Goal: Check status: Check status

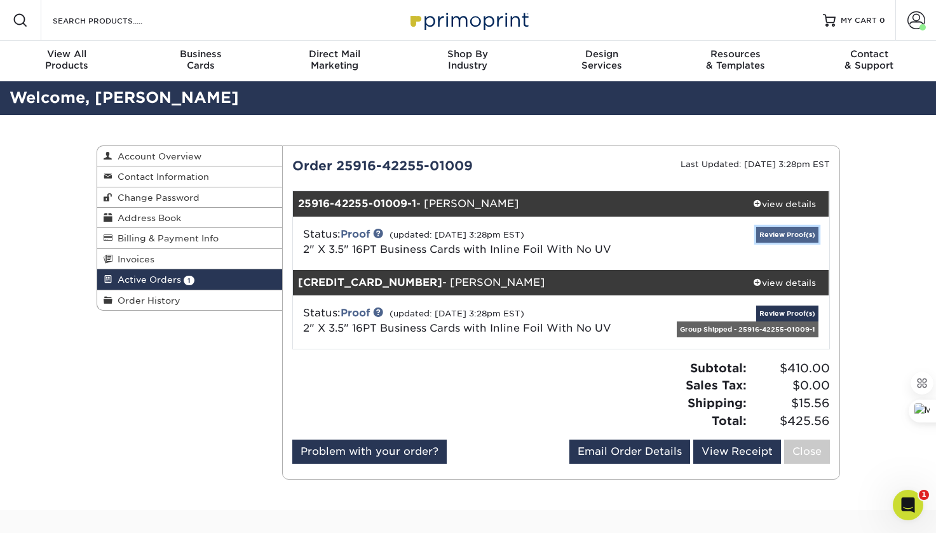
click at [769, 238] on link "Review Proof(s)" at bounding box center [788, 235] width 62 height 16
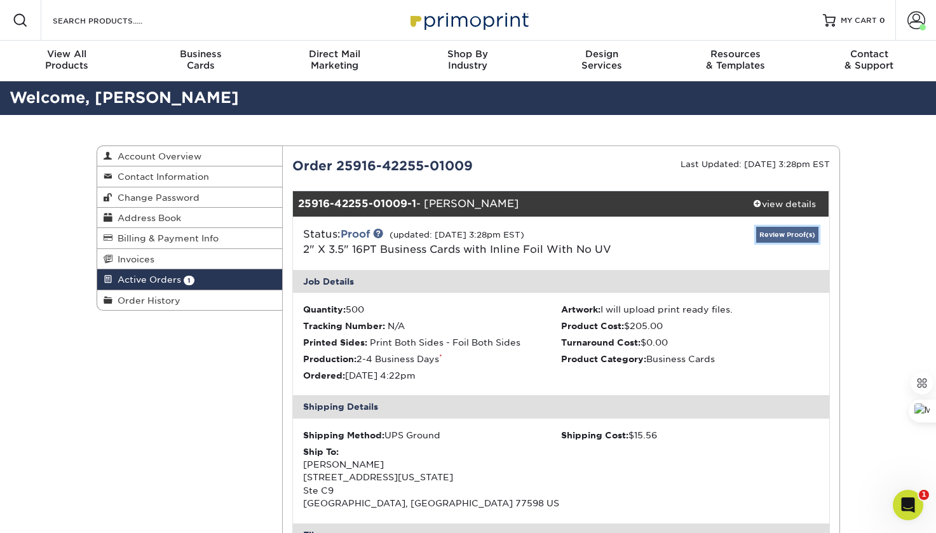
click at [784, 234] on link "Review Proof(s)" at bounding box center [788, 235] width 62 height 16
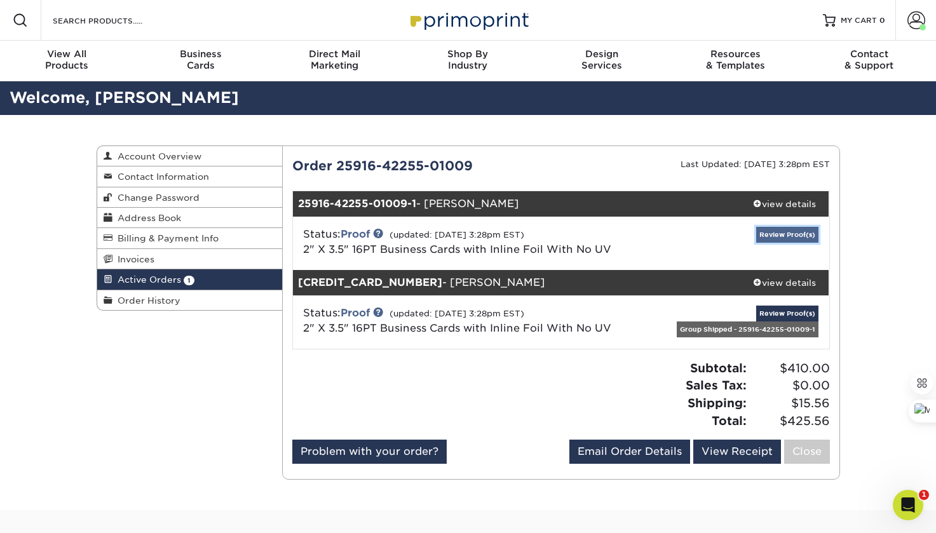
click at [784, 234] on link "Review Proof(s)" at bounding box center [788, 235] width 62 height 16
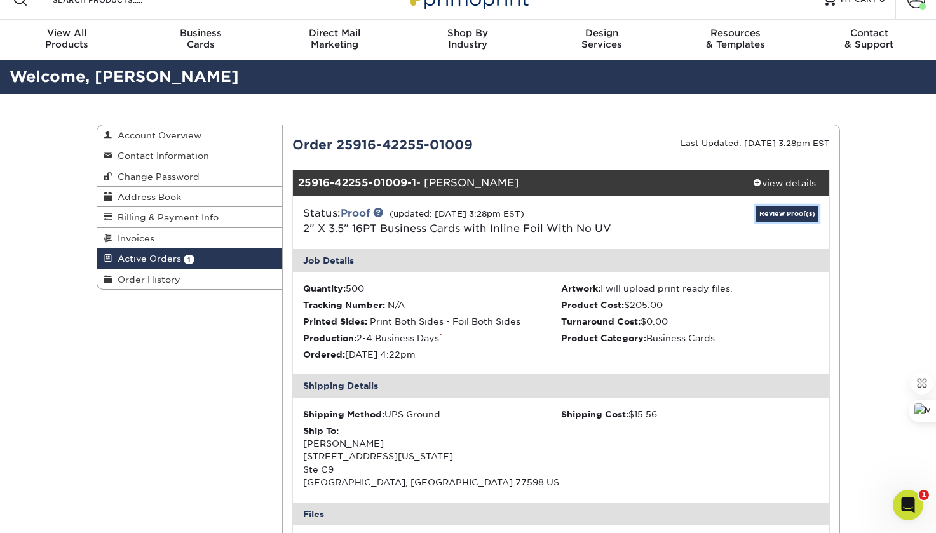
scroll to position [22, 0]
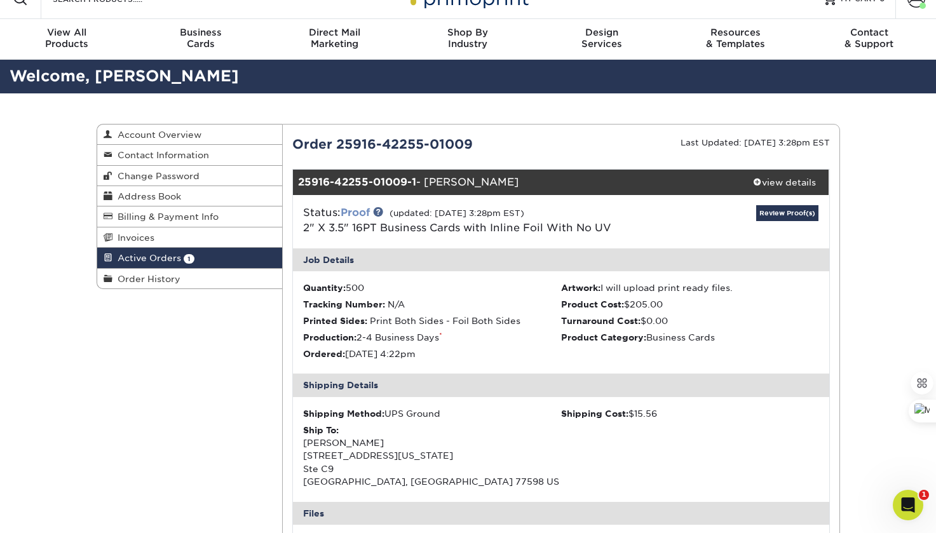
click at [359, 212] on link "Proof" at bounding box center [355, 213] width 29 height 12
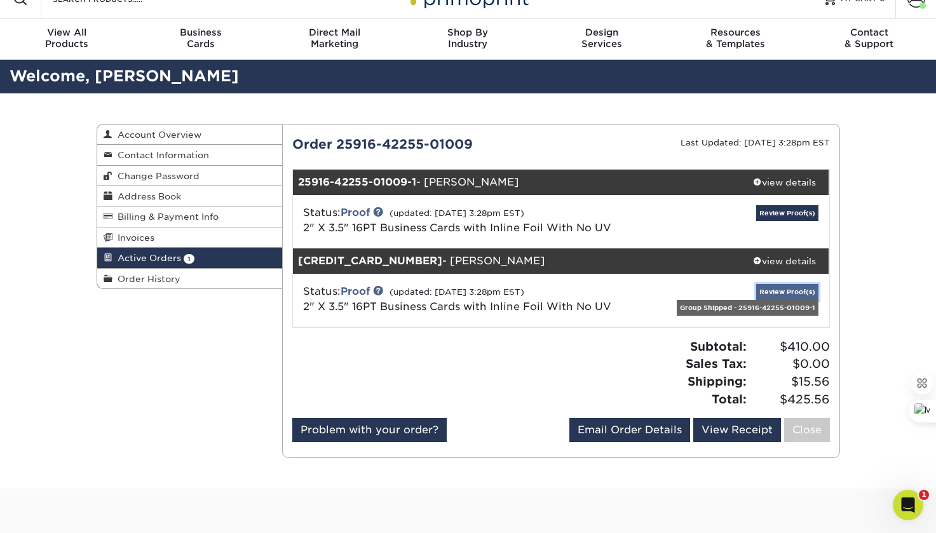
click at [789, 290] on link "Review Proof(s)" at bounding box center [788, 292] width 62 height 16
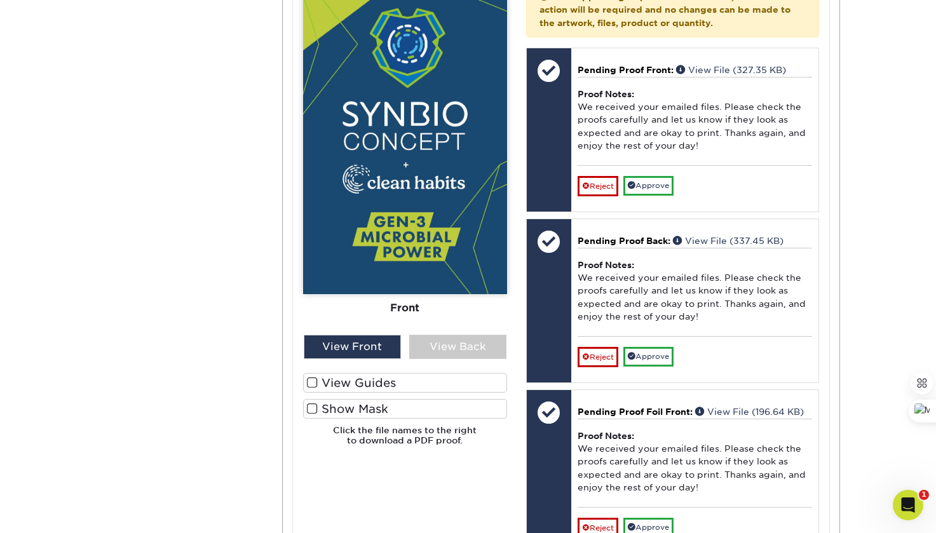
scroll to position [647, 0]
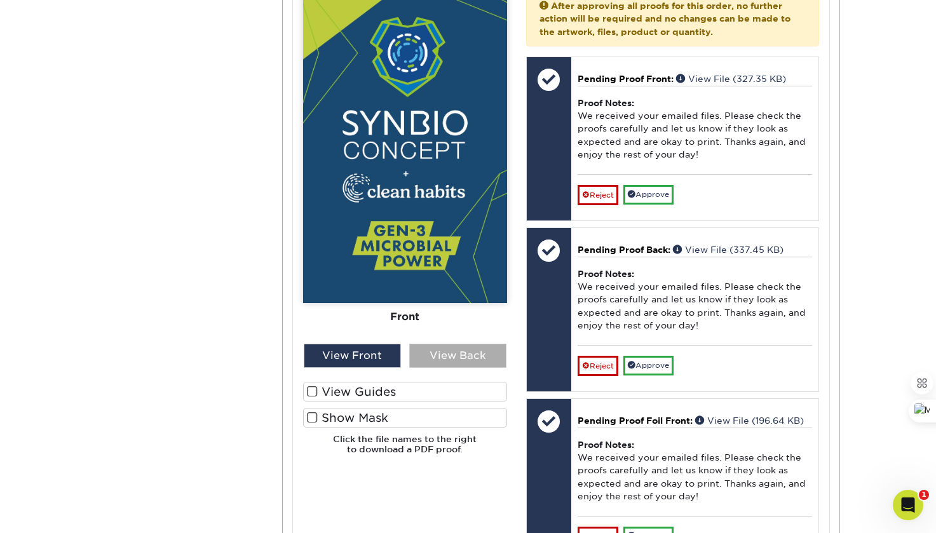
click at [460, 352] on div "View Back" at bounding box center [457, 356] width 97 height 24
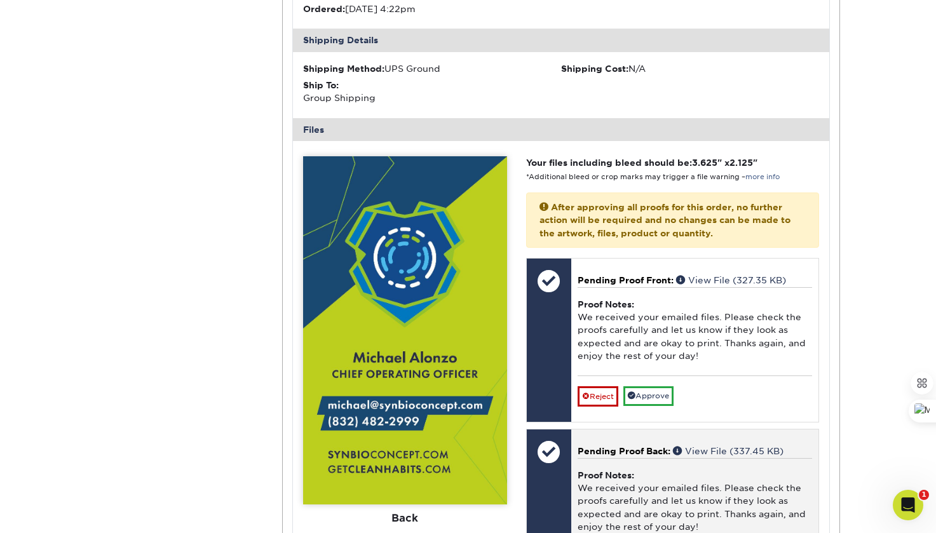
scroll to position [630, 0]
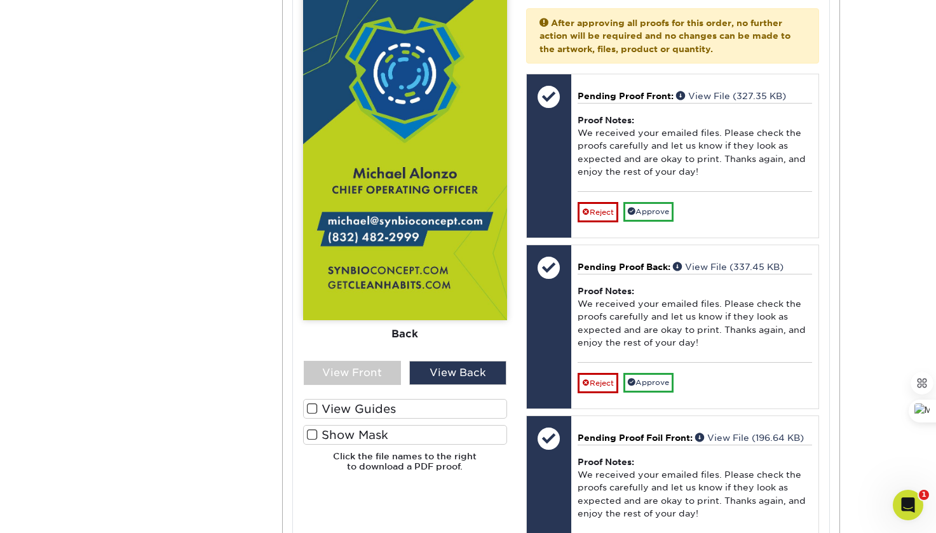
click at [315, 405] on span at bounding box center [312, 409] width 11 height 12
click at [0, 0] on input "View Guides" at bounding box center [0, 0] width 0 height 0
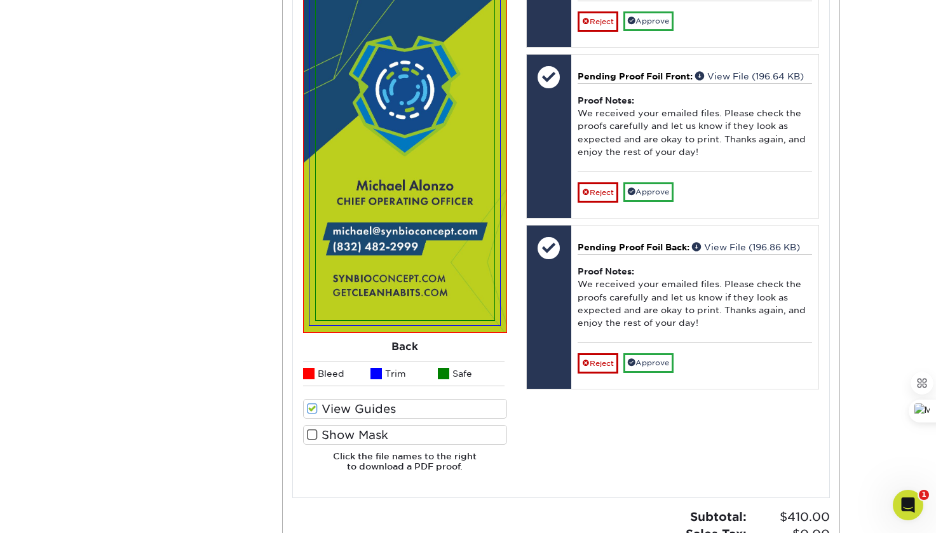
click at [312, 411] on span at bounding box center [312, 409] width 11 height 12
click at [0, 0] on input "View Guides" at bounding box center [0, 0] width 0 height 0
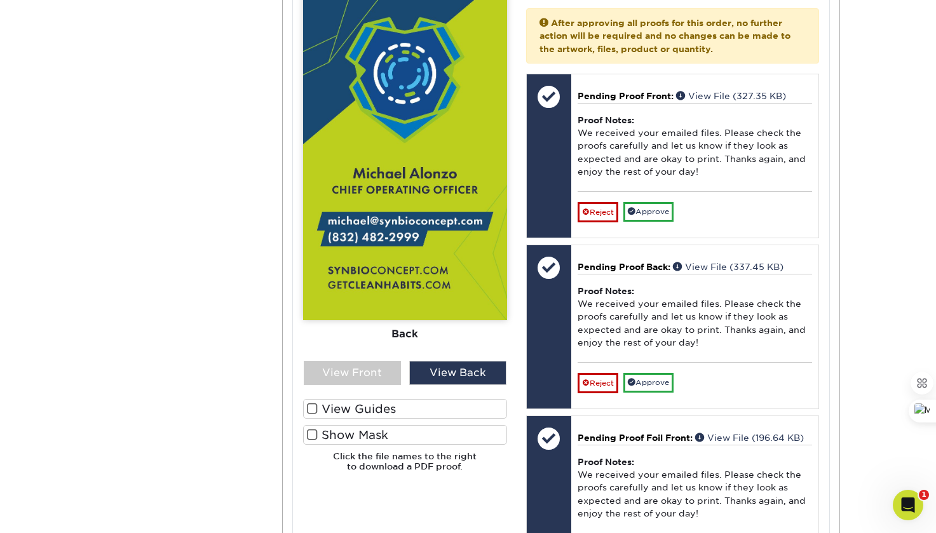
click at [311, 432] on span at bounding box center [312, 435] width 11 height 12
click at [0, 0] on input "Show Mask" at bounding box center [0, 0] width 0 height 0
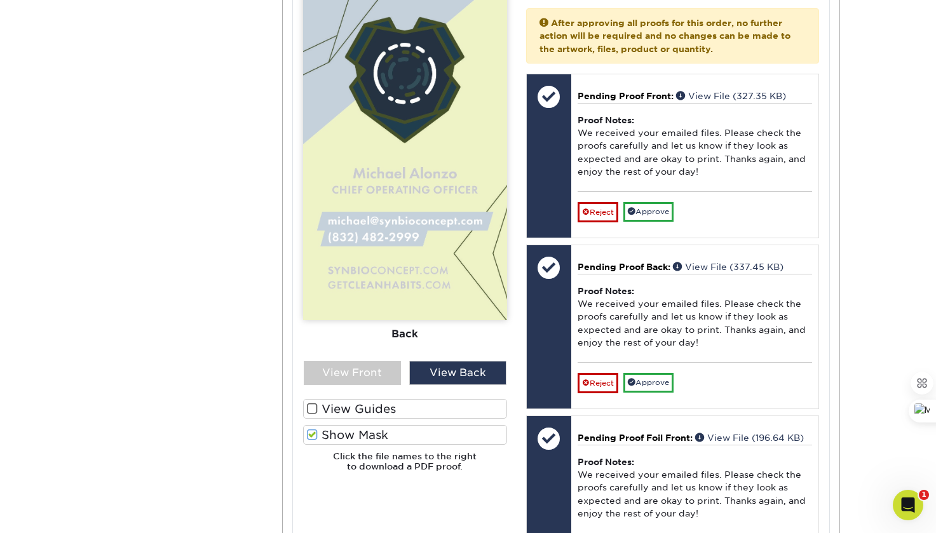
click at [311, 432] on span at bounding box center [312, 435] width 11 height 12
click at [0, 0] on input "Show Mask" at bounding box center [0, 0] width 0 height 0
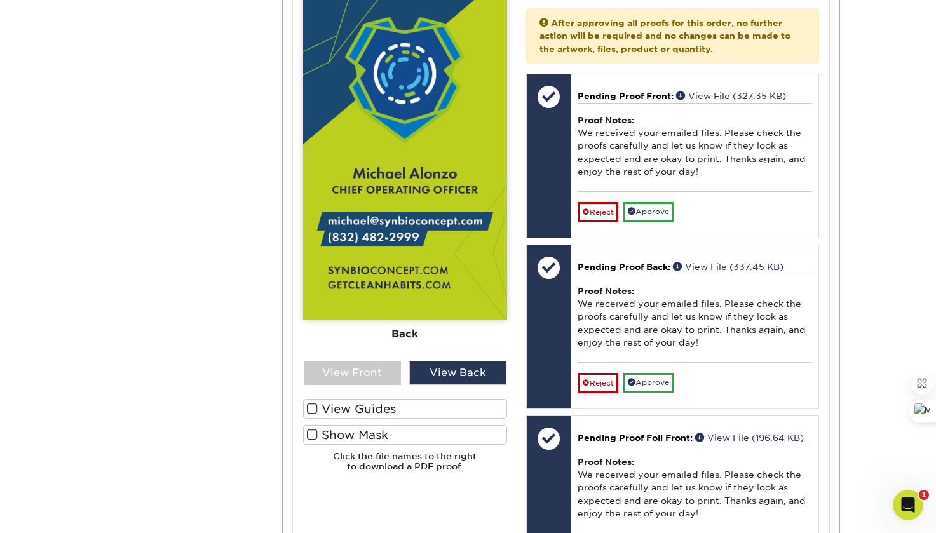
click at [313, 432] on span at bounding box center [312, 435] width 11 height 12
click at [0, 0] on input "Show Mask" at bounding box center [0, 0] width 0 height 0
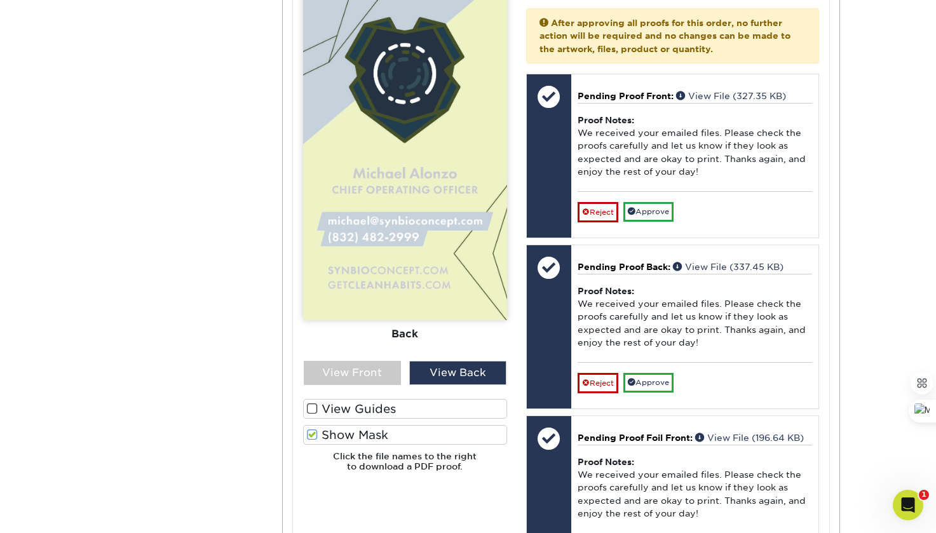
click at [313, 432] on span at bounding box center [312, 435] width 11 height 12
click at [0, 0] on input "Show Mask" at bounding box center [0, 0] width 0 height 0
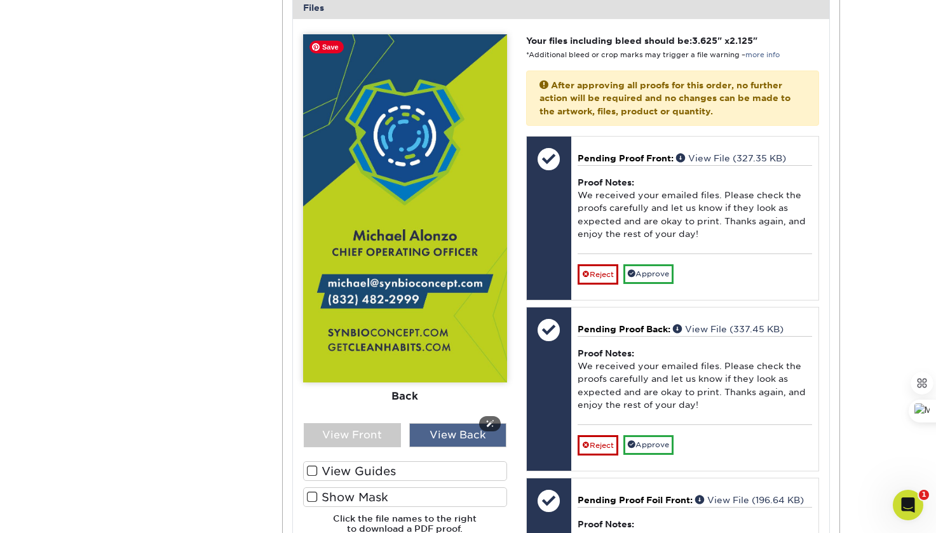
scroll to position [645, 0]
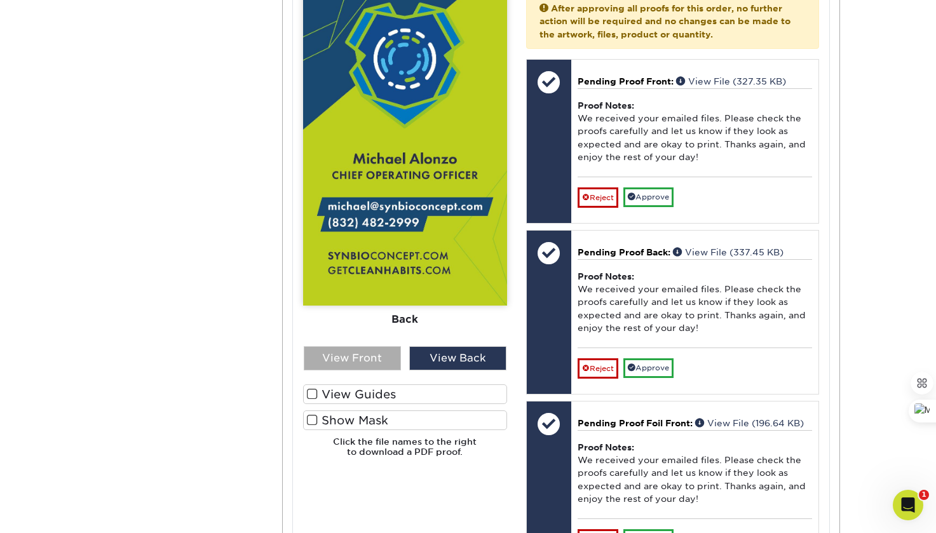
click at [360, 355] on div "View Front" at bounding box center [352, 358] width 97 height 24
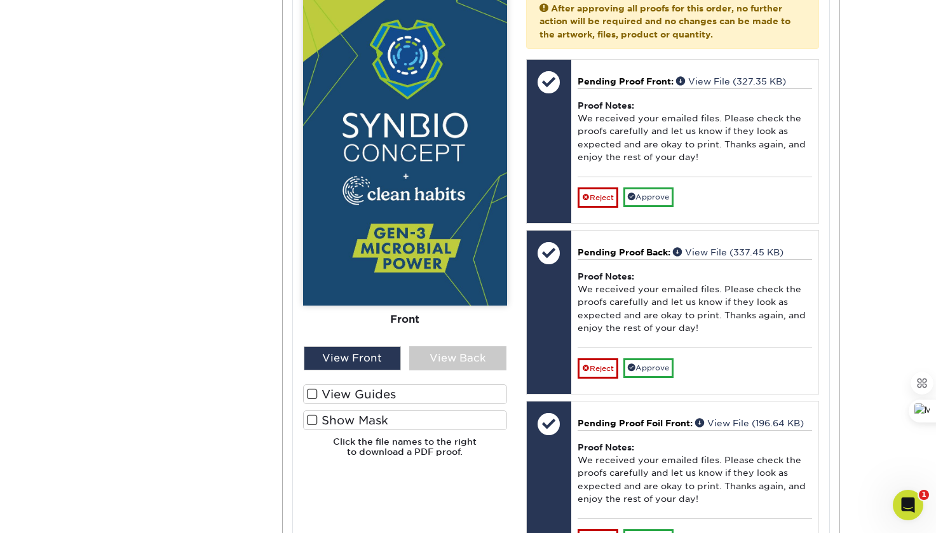
click at [309, 416] on span at bounding box center [312, 420] width 11 height 12
click at [0, 0] on input "Show Mask" at bounding box center [0, 0] width 0 height 0
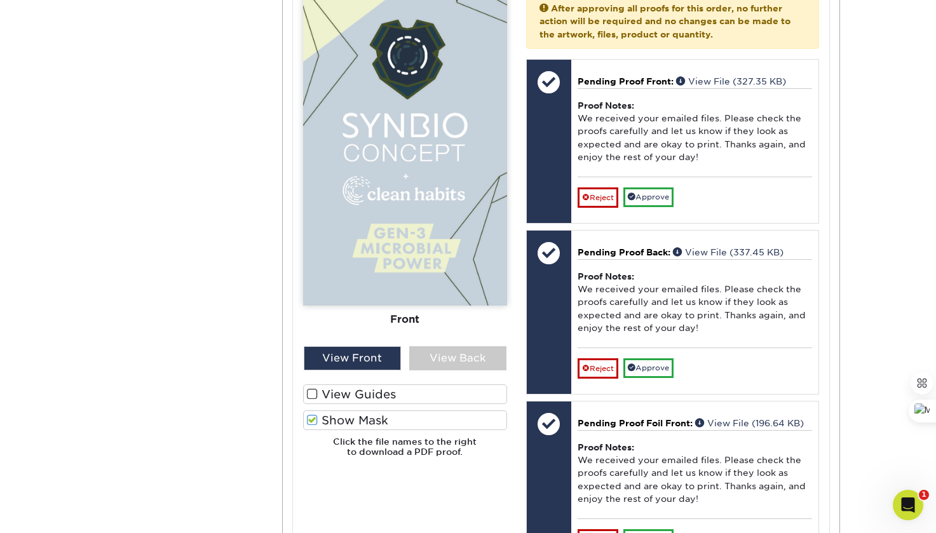
click at [309, 416] on span at bounding box center [312, 420] width 11 height 12
click at [0, 0] on input "Show Mask" at bounding box center [0, 0] width 0 height 0
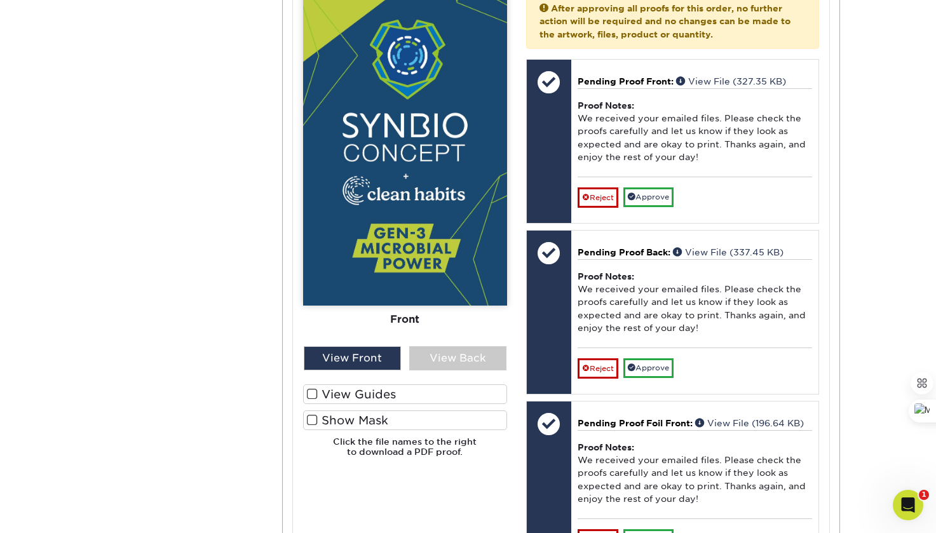
click at [308, 394] on span at bounding box center [312, 394] width 11 height 12
click at [0, 0] on input "View Guides" at bounding box center [0, 0] width 0 height 0
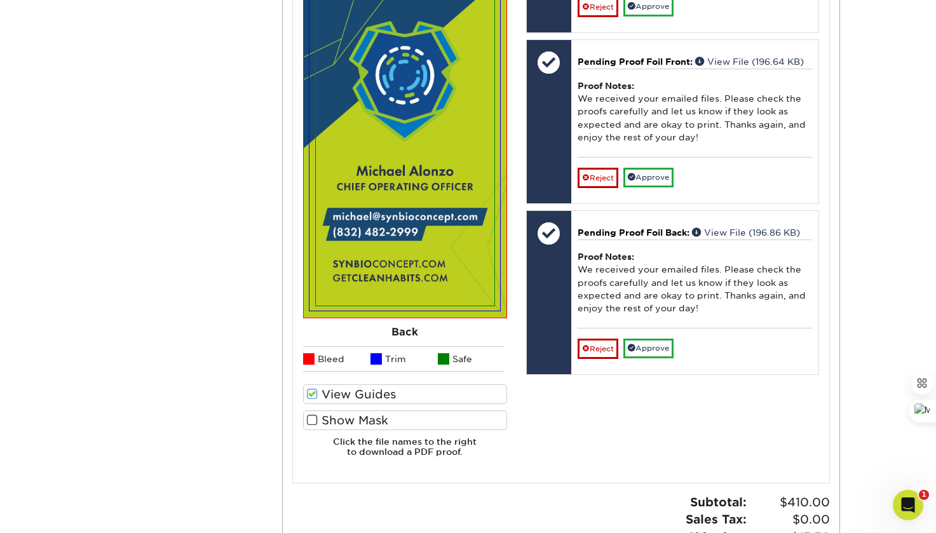
click at [308, 394] on span at bounding box center [312, 394] width 11 height 12
click at [0, 0] on input "View Guides" at bounding box center [0, 0] width 0 height 0
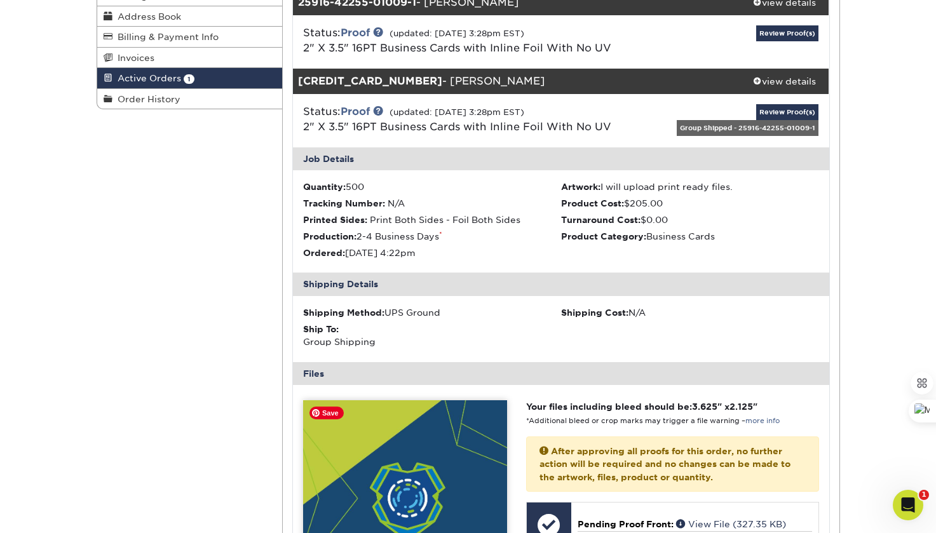
scroll to position [89, 0]
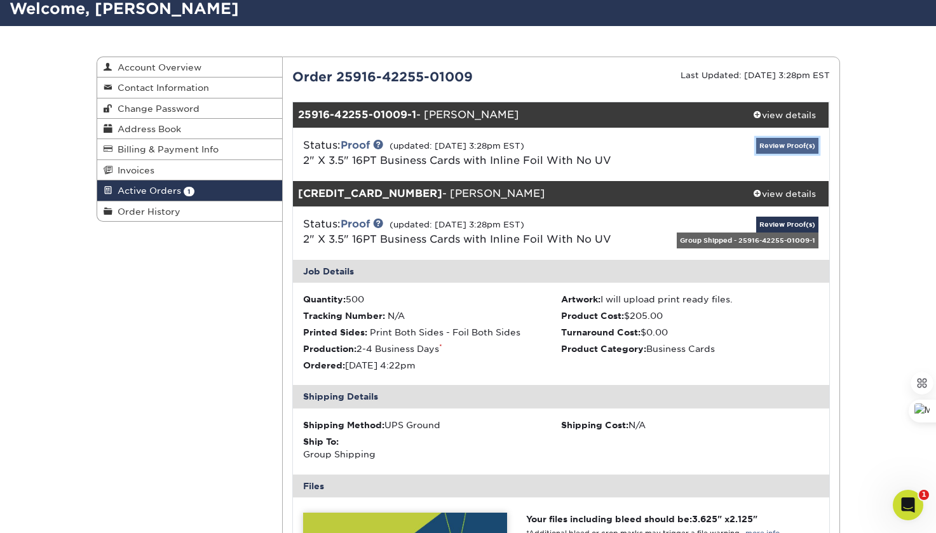
click at [797, 144] on link "Review Proof(s)" at bounding box center [788, 146] width 62 height 16
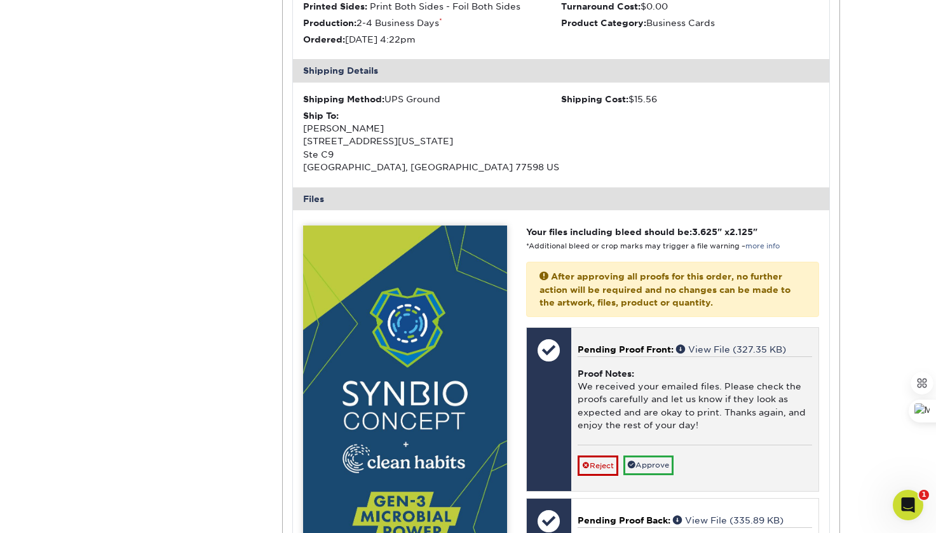
scroll to position [477, 0]
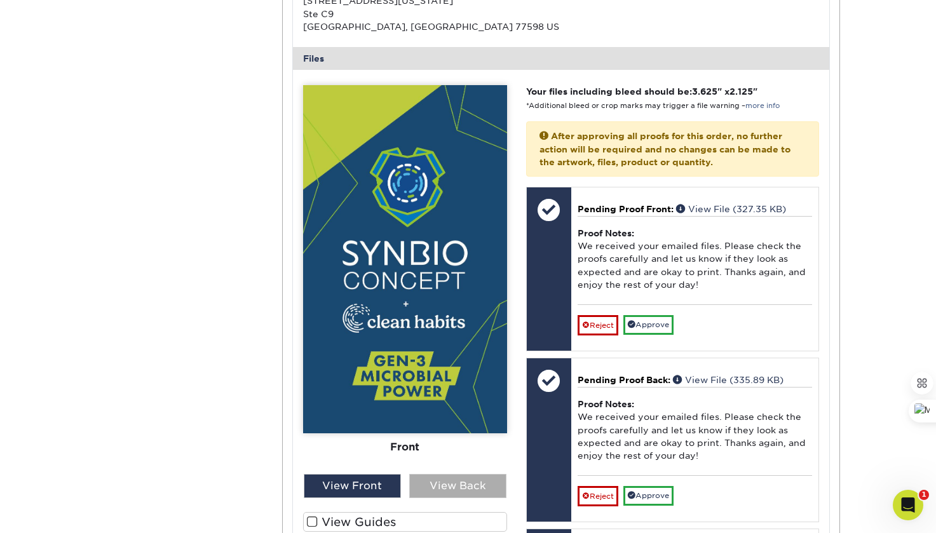
click at [442, 486] on div "View Back" at bounding box center [457, 486] width 97 height 24
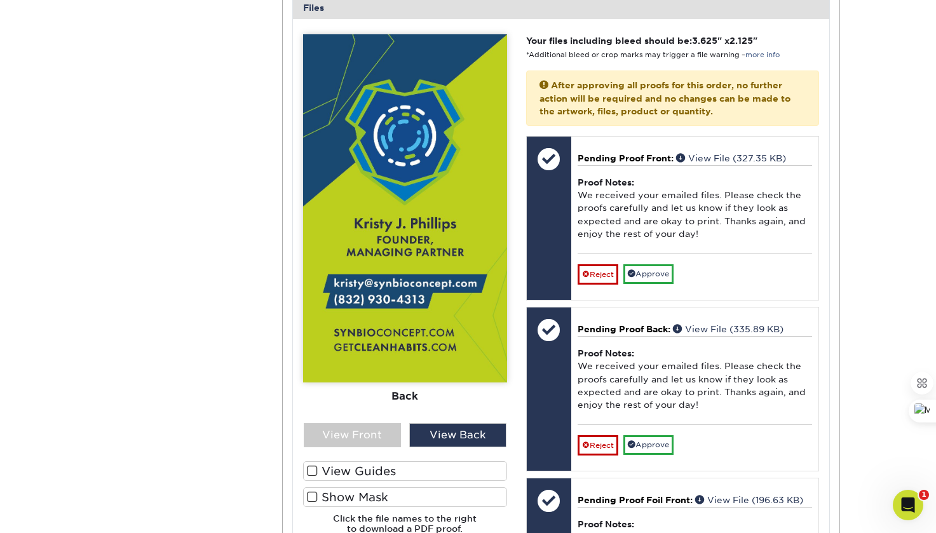
scroll to position [529, 0]
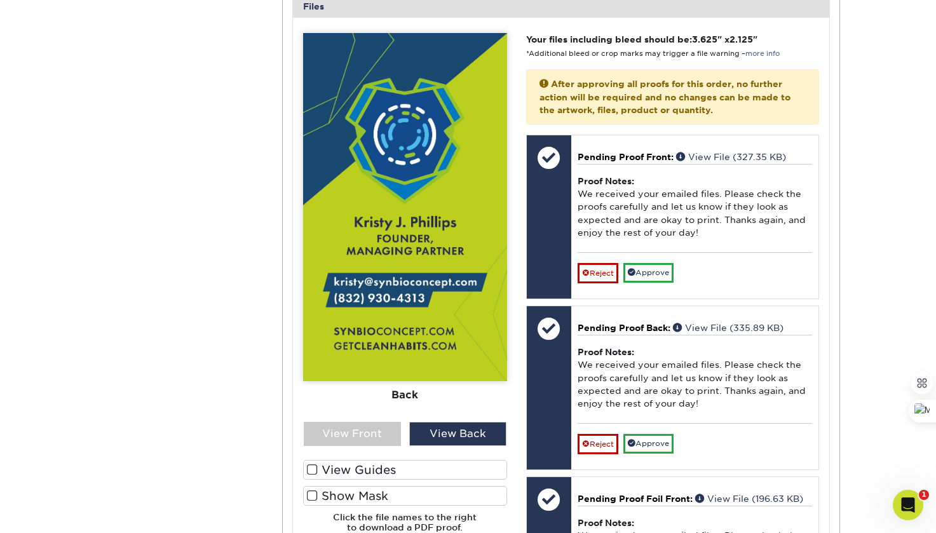
click at [313, 494] on span at bounding box center [312, 496] width 11 height 12
click at [0, 0] on input "Show Mask" at bounding box center [0, 0] width 0 height 0
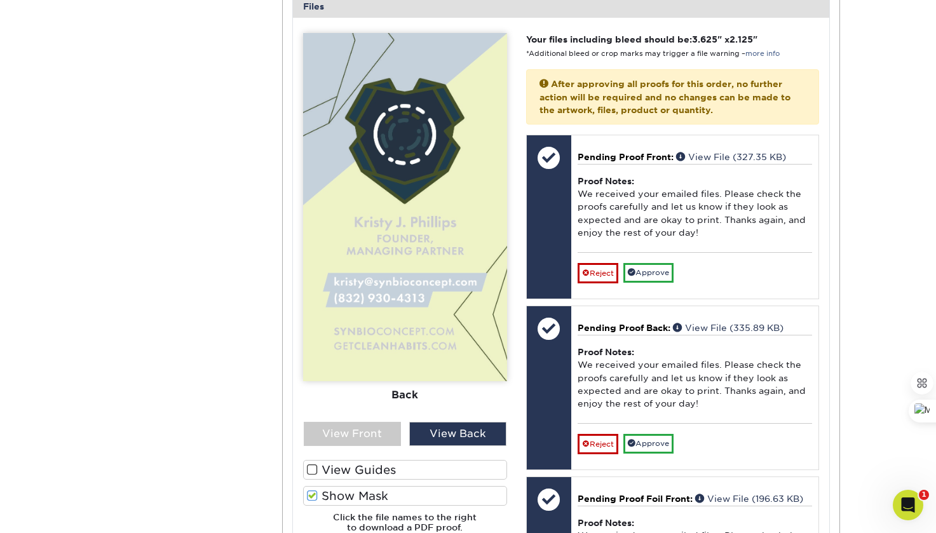
click at [310, 495] on span at bounding box center [312, 496] width 11 height 12
click at [0, 0] on input "Show Mask" at bounding box center [0, 0] width 0 height 0
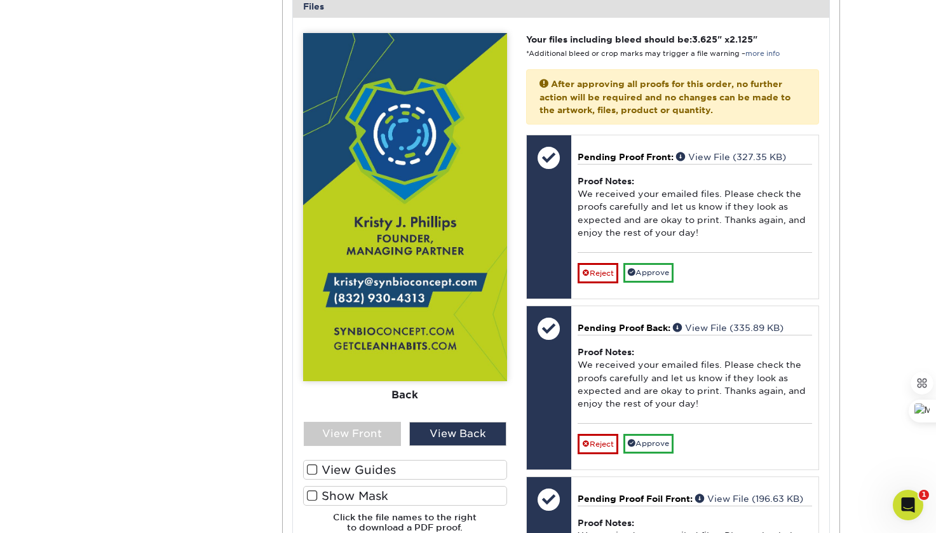
click at [312, 470] on span at bounding box center [312, 470] width 11 height 12
click at [0, 0] on input "View Guides" at bounding box center [0, 0] width 0 height 0
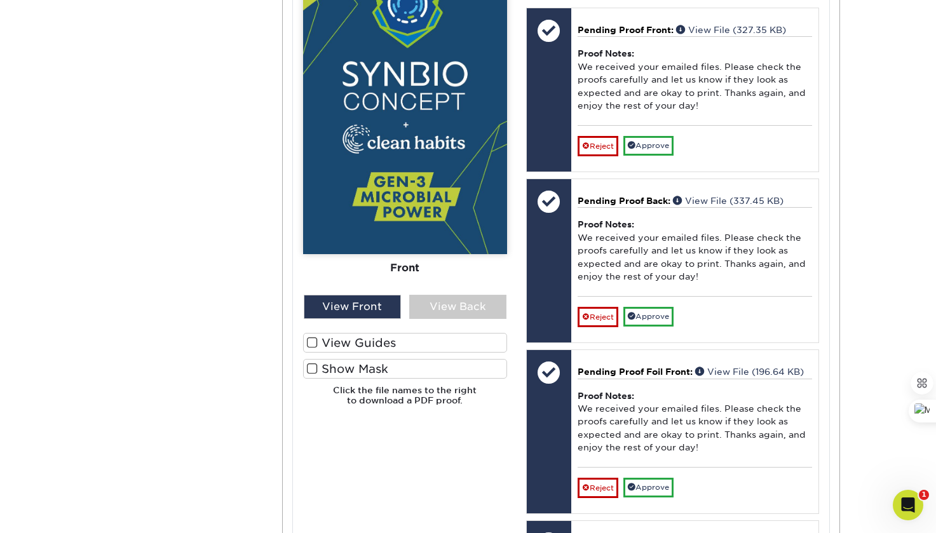
scroll to position [1980, 0]
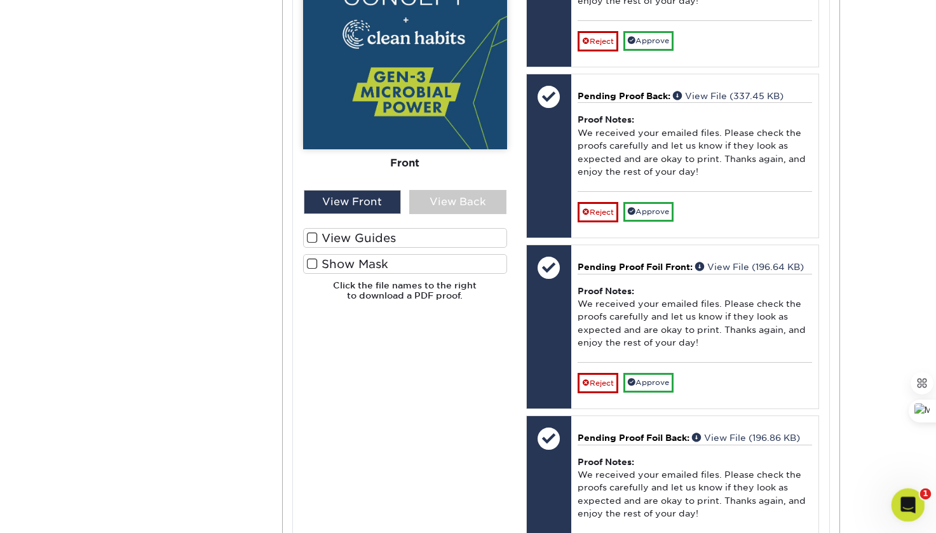
click at [904, 504] on icon "Open Intercom Messenger" at bounding box center [906, 503] width 21 height 21
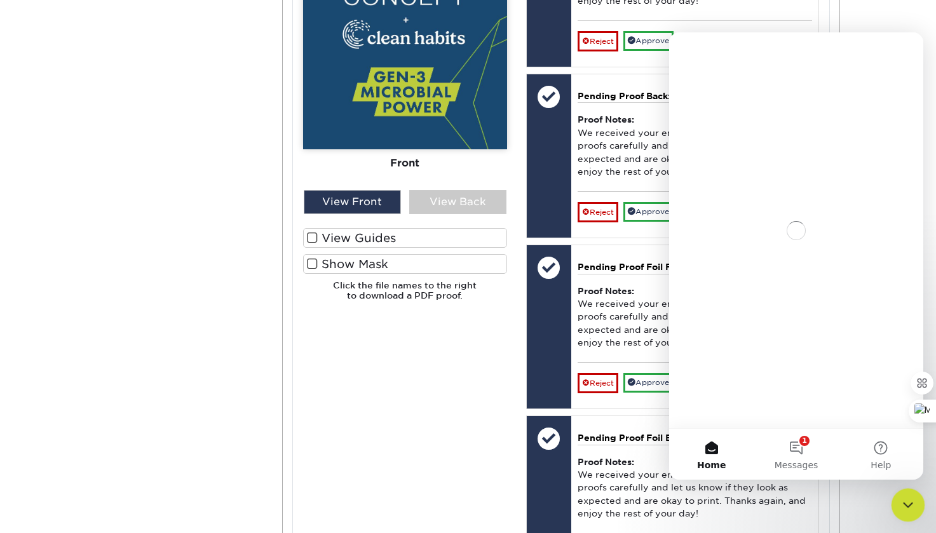
scroll to position [0, 0]
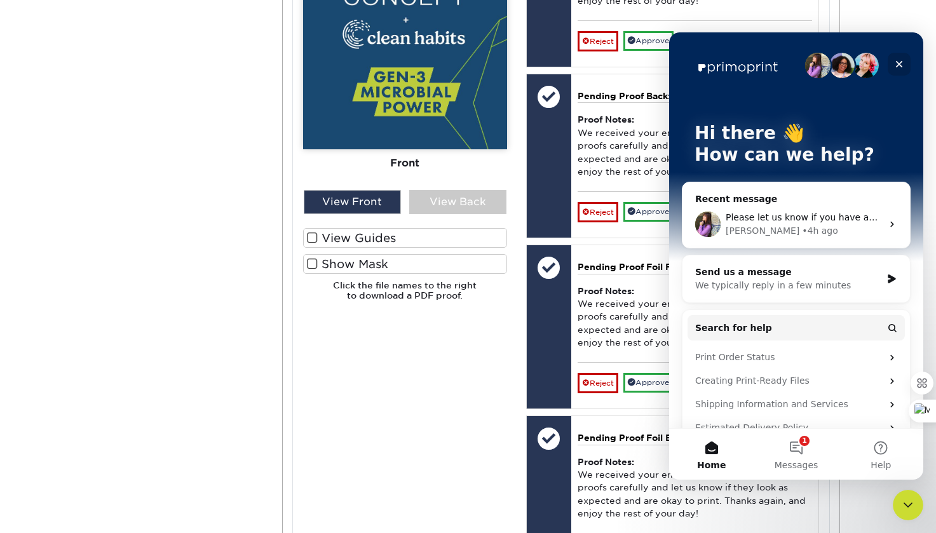
click at [895, 65] on icon "Close" at bounding box center [899, 64] width 10 height 10
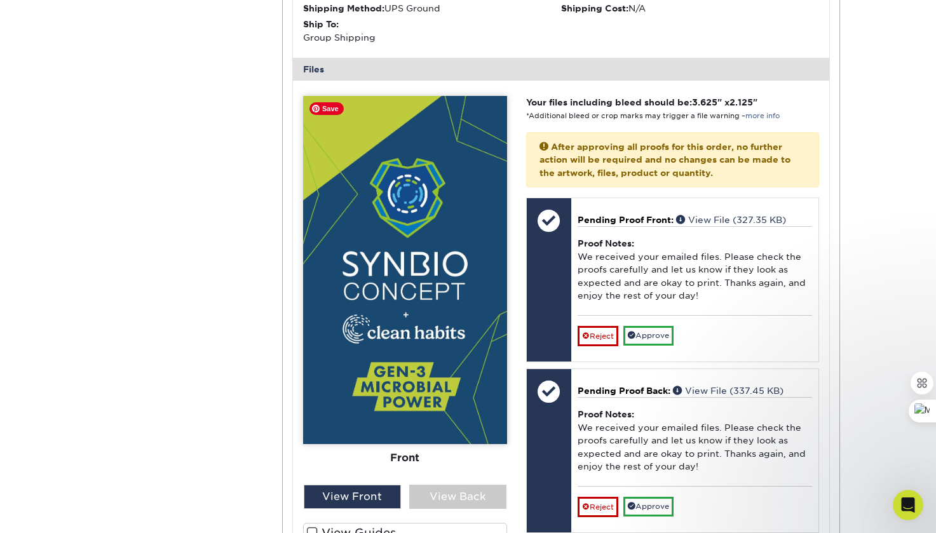
scroll to position [1337, 0]
